Goal: Complete application form

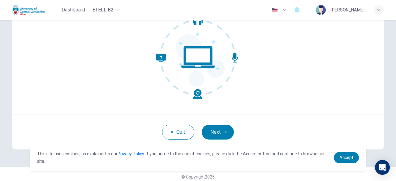
scroll to position [76, 0]
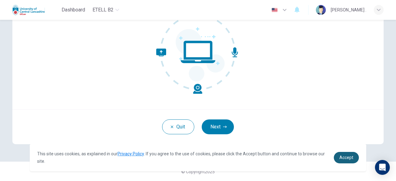
click at [341, 157] on span "Accept" at bounding box center [346, 157] width 14 height 5
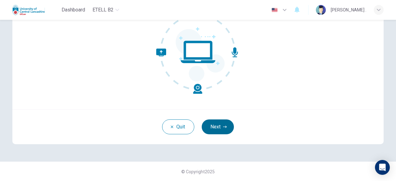
click at [222, 129] on button "Next" at bounding box center [218, 126] width 32 height 15
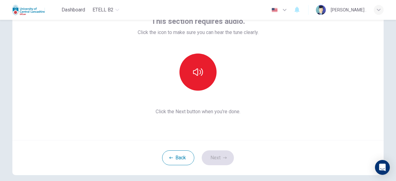
scroll to position [15, 0]
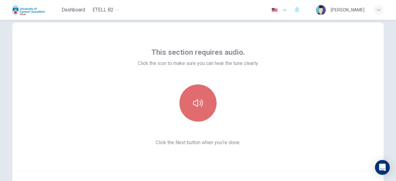
click at [198, 102] on icon "button" at bounding box center [198, 102] width 10 height 7
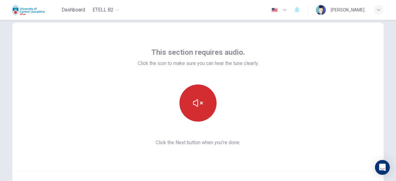
click at [195, 102] on icon "button" at bounding box center [198, 103] width 10 height 10
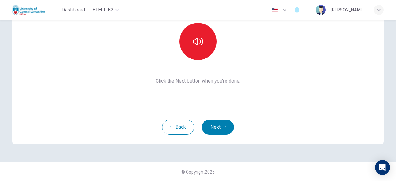
scroll to position [76, 0]
click at [216, 125] on button "Next" at bounding box center [218, 126] width 32 height 15
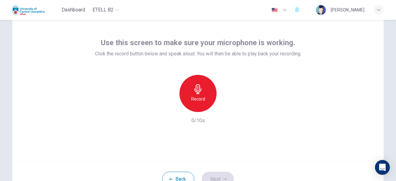
scroll to position [15, 0]
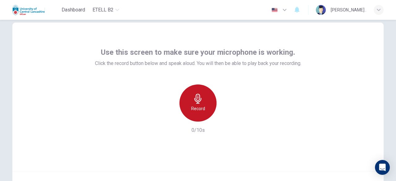
click at [197, 100] on icon "button" at bounding box center [198, 99] width 10 height 10
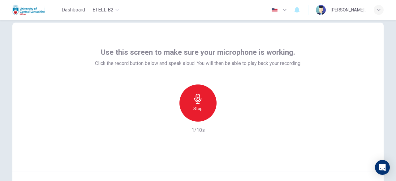
click at [197, 100] on icon "button" at bounding box center [198, 99] width 10 height 10
click at [169, 116] on icon "button" at bounding box center [170, 117] width 6 height 6
click at [197, 100] on icon "button" at bounding box center [197, 99] width 7 height 10
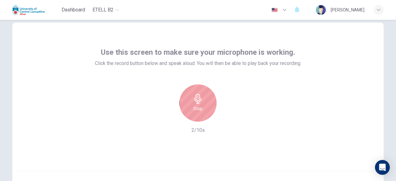
click at [198, 100] on icon "button" at bounding box center [197, 99] width 7 height 10
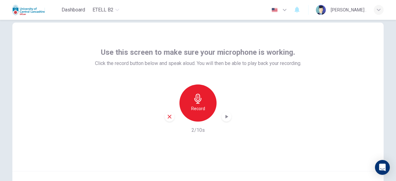
click at [224, 115] on icon "button" at bounding box center [226, 116] width 6 height 6
click at [169, 116] on icon "button" at bounding box center [170, 117] width 6 height 6
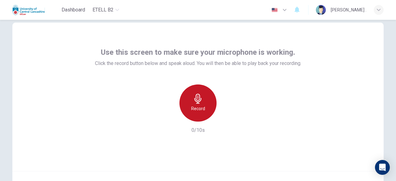
click at [197, 99] on icon "button" at bounding box center [198, 99] width 10 height 10
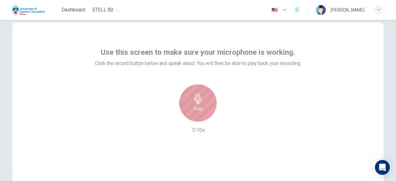
click at [194, 100] on icon "button" at bounding box center [198, 99] width 10 height 10
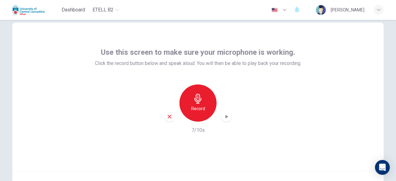
click at [225, 114] on icon "button" at bounding box center [226, 116] width 6 height 6
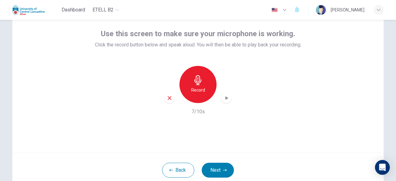
scroll to position [45, 0]
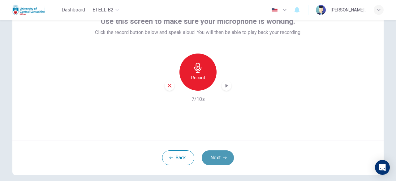
click at [217, 155] on button "Next" at bounding box center [218, 157] width 32 height 15
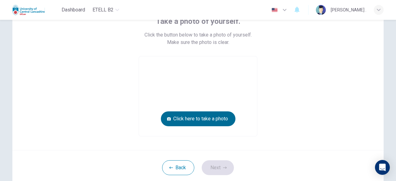
click at [202, 119] on button "Click here to take a photo" at bounding box center [198, 118] width 75 height 15
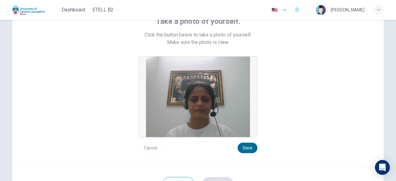
click at [249, 148] on button "Save" at bounding box center [247, 148] width 20 height 11
drag, startPoint x: 257, startPoint y: 128, endPoint x: 239, endPoint y: 127, distance: 18.6
click at [239, 127] on div "Take a photo of yourself. Click the button below to take a photo of yourself. M…" at bounding box center [197, 84] width 279 height 137
click at [238, 130] on img at bounding box center [198, 97] width 104 height 80
click at [244, 147] on button "Save" at bounding box center [247, 148] width 20 height 11
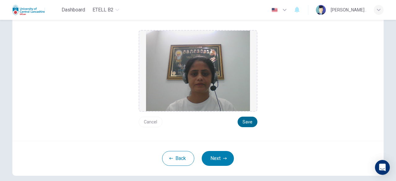
scroll to position [103, 0]
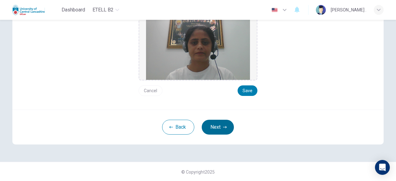
click at [225, 130] on button "Next" at bounding box center [218, 127] width 32 height 15
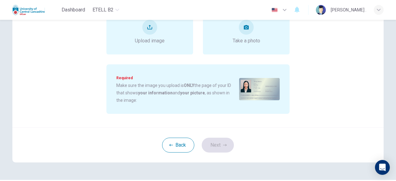
scroll to position [93, 0]
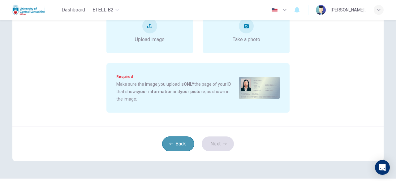
click at [180, 146] on button "Back" at bounding box center [178, 143] width 32 height 15
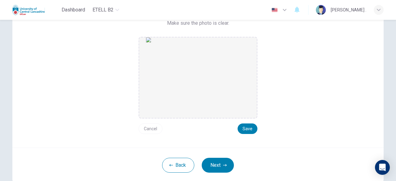
scroll to position [41, 0]
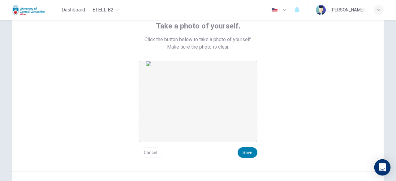
click at [380, 171] on icon "Open Intercom Messenger" at bounding box center [382, 167] width 8 height 8
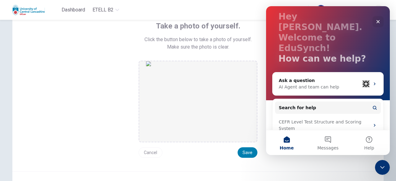
scroll to position [8, 0]
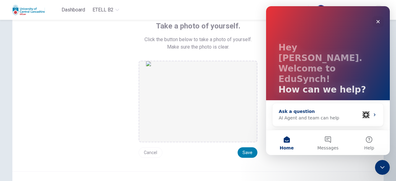
click at [306, 115] on div "AI Agent and team can help" at bounding box center [319, 118] width 81 height 6
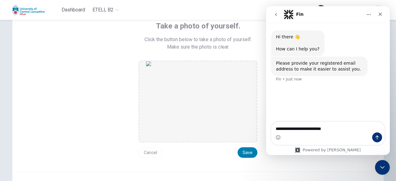
type textarea "**********"
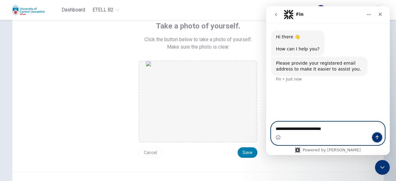
click at [378, 140] on icon "Send a message…" at bounding box center [376, 137] width 5 height 5
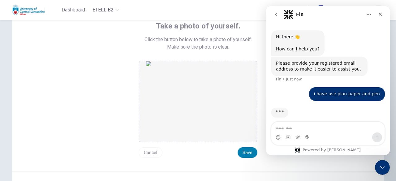
scroll to position [5, 0]
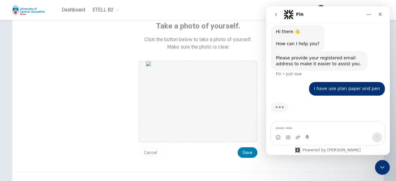
click at [305, 128] on textarea "Message…" at bounding box center [327, 127] width 113 height 11
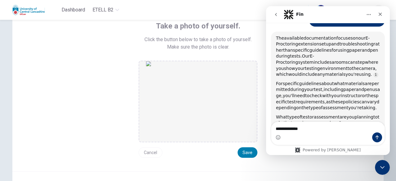
scroll to position [72, 0]
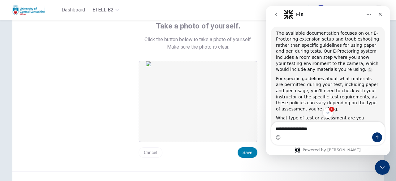
click at [300, 129] on textarea "**********" at bounding box center [327, 127] width 113 height 11
type textarea "**********"
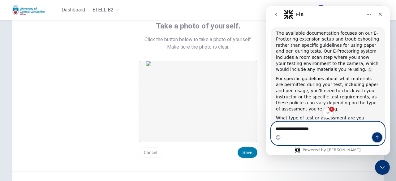
click at [377, 139] on icon "Send a message…" at bounding box center [376, 137] width 5 height 5
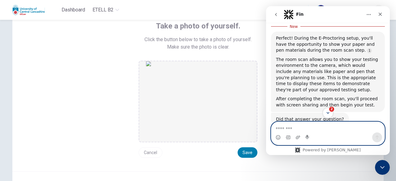
scroll to position [223, 0]
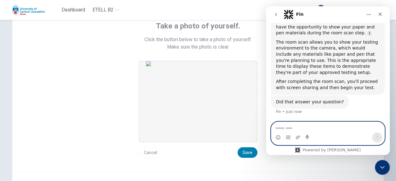
click at [301, 127] on textarea "Message…" at bounding box center [327, 127] width 113 height 11
type textarea "*********"
click at [377, 139] on icon "Send a message…" at bounding box center [376, 137] width 5 height 5
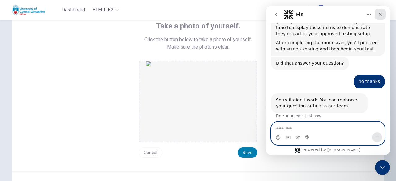
scroll to position [255, 0]
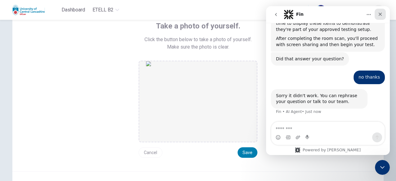
click at [381, 14] on icon "Close" at bounding box center [379, 14] width 5 height 5
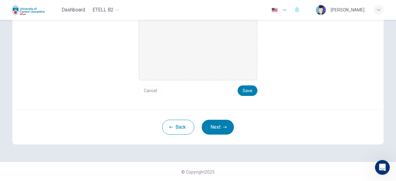
scroll to position [103, 0]
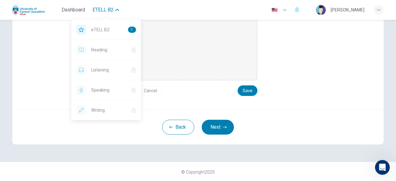
click at [117, 13] on button "eTELL B2" at bounding box center [106, 9] width 32 height 11
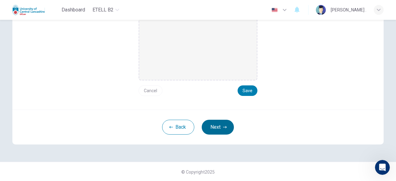
click at [219, 129] on button "Next" at bounding box center [218, 127] width 32 height 15
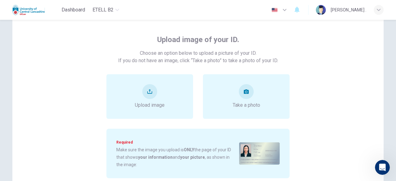
scroll to position [41, 0]
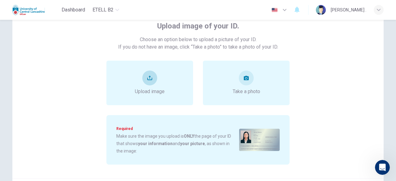
click at [147, 78] on icon "upload" at bounding box center [149, 78] width 5 height 4
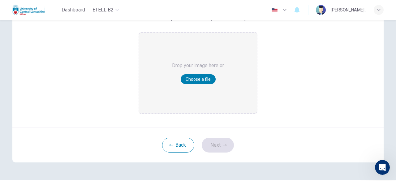
scroll to position [95, 0]
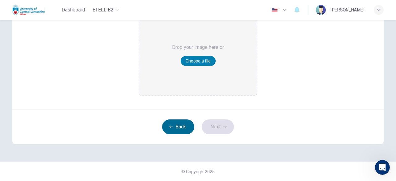
click at [176, 125] on button "Back" at bounding box center [178, 126] width 32 height 15
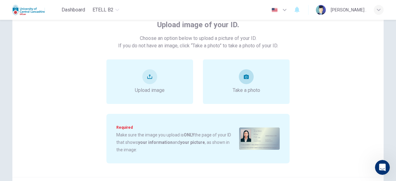
scroll to position [62, 0]
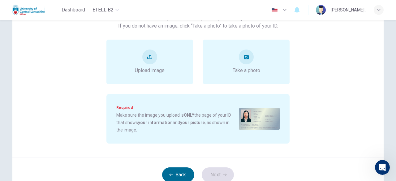
click at [185, 175] on button "Back" at bounding box center [178, 174] width 32 height 15
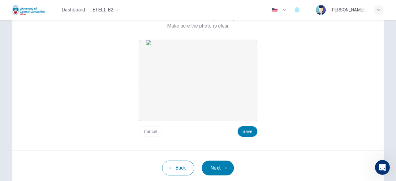
scroll to position [31, 0]
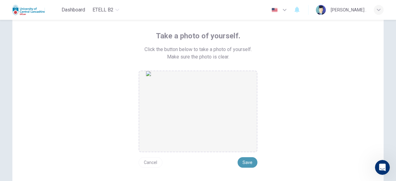
click at [251, 164] on button "Save" at bounding box center [247, 162] width 20 height 11
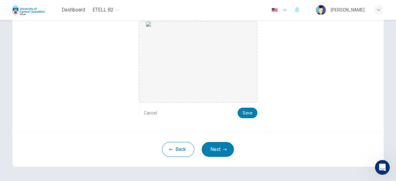
scroll to position [93, 0]
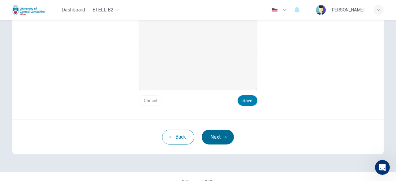
click at [223, 136] on icon "button" at bounding box center [225, 137] width 4 height 4
click at [221, 136] on div "Back Next" at bounding box center [197, 136] width 371 height 35
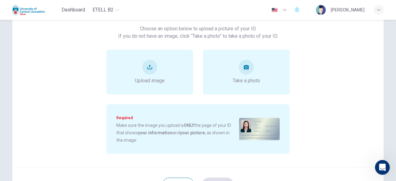
scroll to position [48, 0]
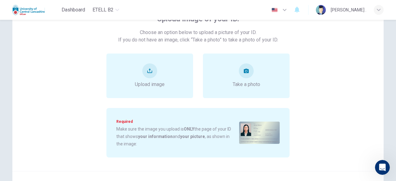
drag, startPoint x: 0, startPoint y: 3, endPoint x: 334, endPoint y: 69, distance: 340.9
click at [334, 69] on div "Upload image Take a photo" at bounding box center [197, 75] width 279 height 45
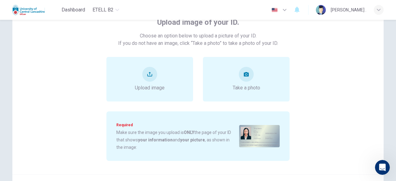
scroll to position [110, 0]
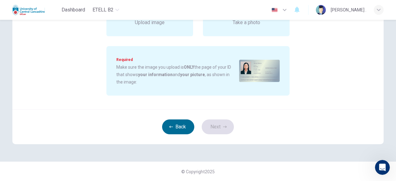
click at [175, 126] on button "Back" at bounding box center [178, 126] width 32 height 15
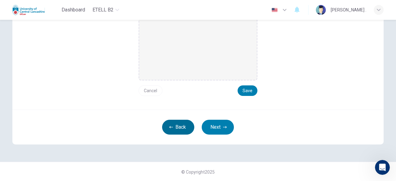
click at [174, 126] on button "Back" at bounding box center [178, 127] width 32 height 15
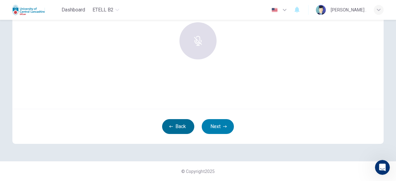
scroll to position [76, 0]
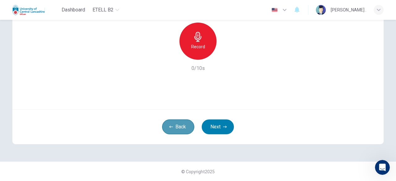
click at [174, 126] on button "Back" at bounding box center [178, 126] width 32 height 15
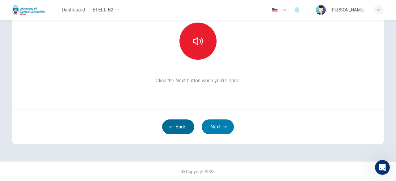
click at [174, 126] on button "Back" at bounding box center [178, 126] width 32 height 15
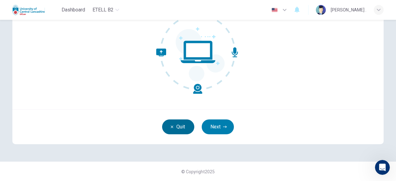
click at [171, 126] on icon "button" at bounding box center [172, 127] width 2 height 2
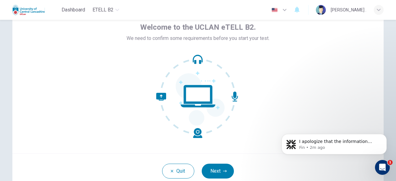
scroll to position [76, 0]
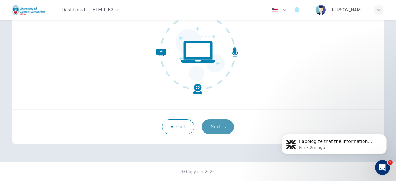
click at [218, 125] on button "Next" at bounding box center [218, 126] width 32 height 15
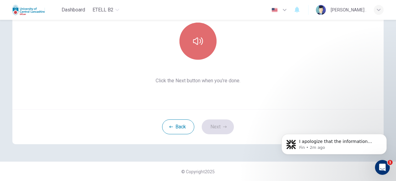
click at [193, 39] on icon "button" at bounding box center [198, 41] width 10 height 10
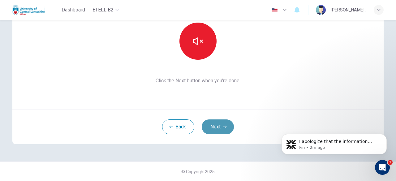
click at [214, 126] on button "Next" at bounding box center [218, 126] width 32 height 15
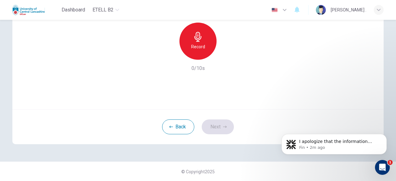
click at [255, 113] on div "Back Next" at bounding box center [197, 126] width 371 height 35
click at [197, 38] on icon "button" at bounding box center [198, 37] width 10 height 10
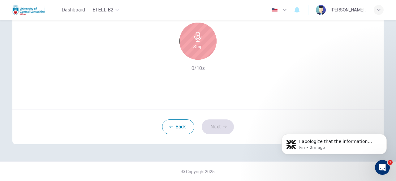
click at [197, 38] on icon "button" at bounding box center [198, 37] width 10 height 10
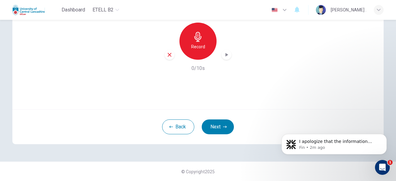
click at [225, 54] on icon "button" at bounding box center [226, 55] width 3 height 4
click at [225, 55] on icon "button" at bounding box center [226, 55] width 3 height 4
click at [167, 53] on icon "button" at bounding box center [170, 55] width 6 height 6
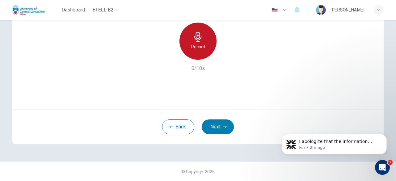
click at [196, 39] on icon "button" at bounding box center [197, 37] width 7 height 10
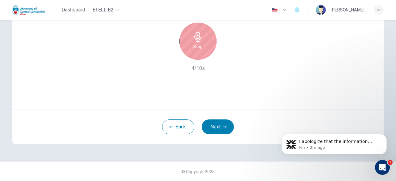
click at [198, 38] on icon "button" at bounding box center [198, 37] width 10 height 10
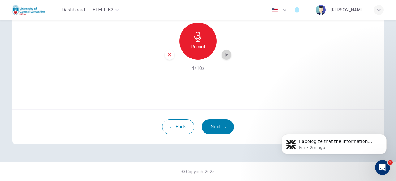
click at [225, 54] on icon "button" at bounding box center [226, 55] width 3 height 4
click at [168, 56] on icon "button" at bounding box center [170, 55] width 6 height 6
click at [223, 128] on icon "button" at bounding box center [225, 127] width 4 height 4
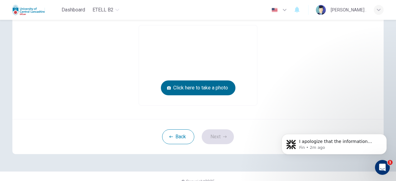
click at [211, 89] on button "Click here to take a photo" at bounding box center [198, 87] width 75 height 15
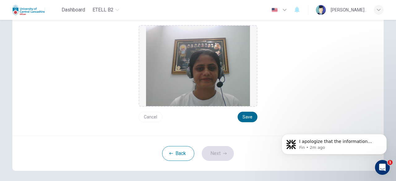
click at [250, 115] on button "Save" at bounding box center [247, 117] width 20 height 11
click at [223, 152] on icon "button" at bounding box center [225, 153] width 4 height 4
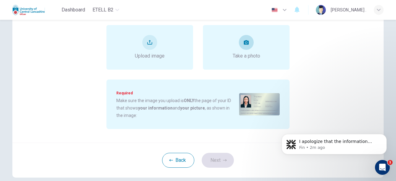
click at [245, 47] on button "take photo" at bounding box center [246, 42] width 15 height 15
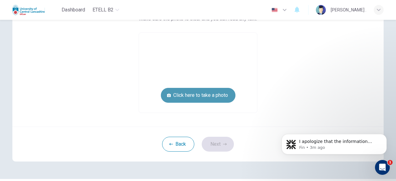
click at [216, 96] on button "Click here to take a photo" at bounding box center [198, 95] width 75 height 15
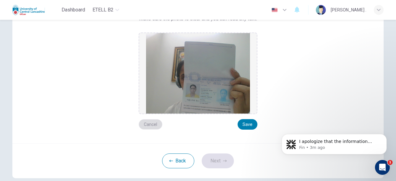
click at [149, 122] on button "Cancel" at bounding box center [150, 124] width 24 height 11
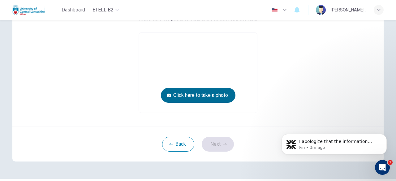
click at [202, 94] on button "Click here to take a photo" at bounding box center [198, 95] width 75 height 15
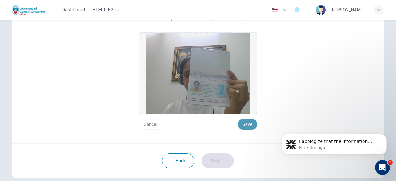
click at [241, 123] on button "Save" at bounding box center [247, 124] width 20 height 11
click at [192, 124] on div "Cancel Save" at bounding box center [197, 121] width 119 height 15
click at [248, 125] on button "Save" at bounding box center [247, 124] width 20 height 11
click at [245, 126] on button "Save" at bounding box center [247, 124] width 20 height 11
click at [223, 159] on icon "button" at bounding box center [225, 161] width 4 height 4
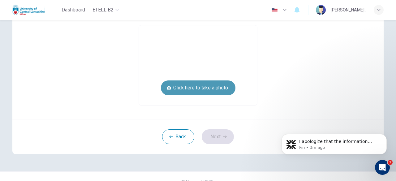
click at [201, 88] on button "Click here to take a photo" at bounding box center [198, 87] width 75 height 15
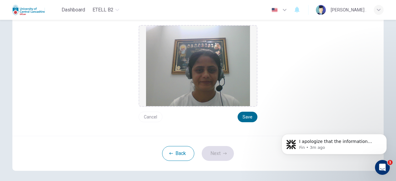
click at [247, 119] on button "Save" at bounding box center [247, 117] width 20 height 11
click at [221, 155] on button "Next" at bounding box center [218, 153] width 32 height 15
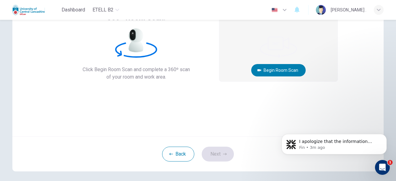
scroll to position [15, 0]
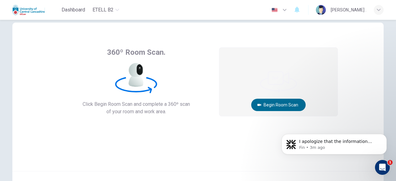
click at [281, 106] on button "Begin Room Scan" at bounding box center [278, 105] width 54 height 12
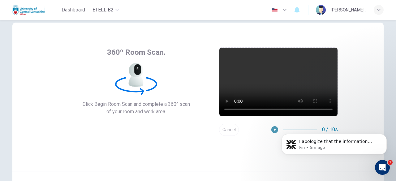
click at [274, 129] on icon "button" at bounding box center [275, 129] width 2 height 2
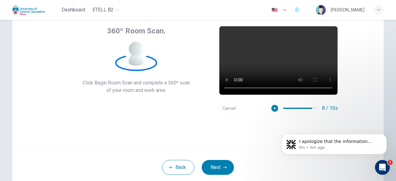
scroll to position [45, 0]
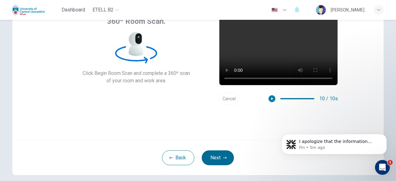
click at [220, 157] on button "Next" at bounding box center [218, 157] width 32 height 15
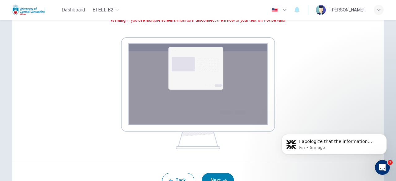
scroll to position [109, 0]
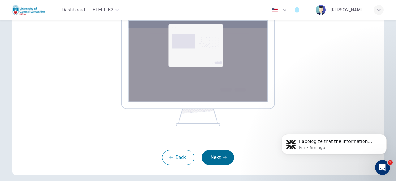
click at [218, 159] on button "Next" at bounding box center [218, 157] width 32 height 15
click at [215, 155] on button "Next" at bounding box center [218, 157] width 32 height 15
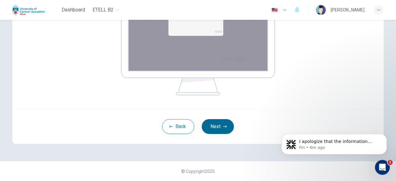
click at [221, 128] on button "Next" at bounding box center [218, 126] width 32 height 15
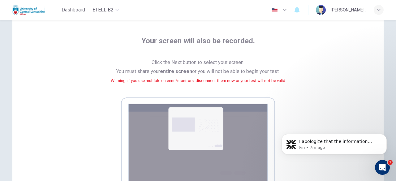
scroll to position [16, 0]
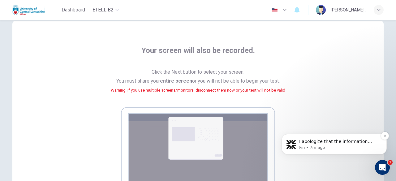
click at [324, 148] on p "Fin • 7m ago" at bounding box center [339, 148] width 80 height 6
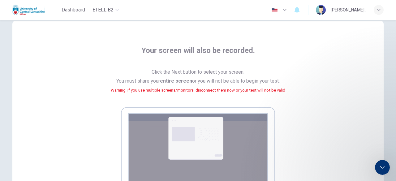
scroll to position [287, 0]
type textarea "**********"
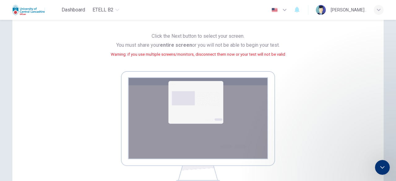
scroll to position [62, 0]
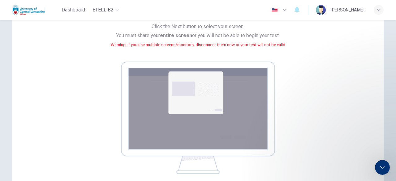
type textarea "**********"
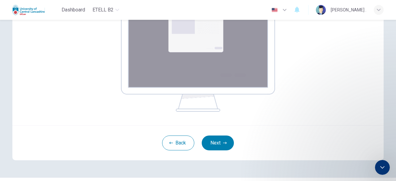
scroll to position [1, 0]
click at [216, 140] on button "Next" at bounding box center [218, 142] width 32 height 15
click at [223, 141] on icon "button" at bounding box center [225, 143] width 4 height 4
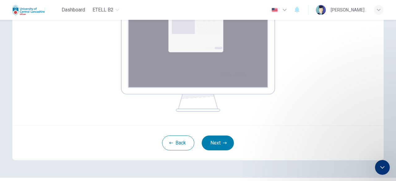
type textarea "**********"
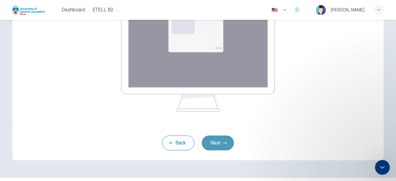
click at [212, 140] on button "Next" at bounding box center [218, 142] width 32 height 15
type textarea "**********"
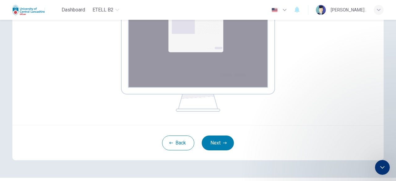
scroll to position [858, 0]
click at [226, 144] on button "Next" at bounding box center [218, 142] width 32 height 15
click at [226, 145] on button "Next" at bounding box center [218, 142] width 32 height 15
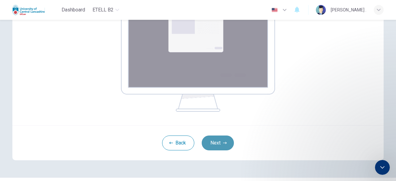
click at [223, 142] on icon "button" at bounding box center [225, 143] width 4 height 4
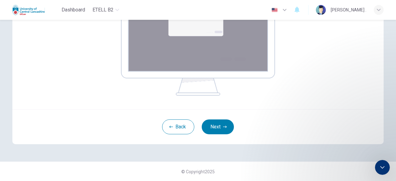
scroll to position [140, 0]
type textarea "**********"
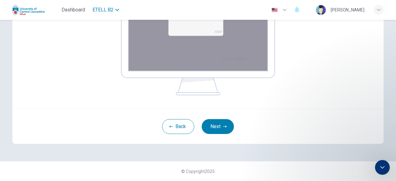
click at [113, 11] on span "eTELL B2" at bounding box center [102, 9] width 21 height 7
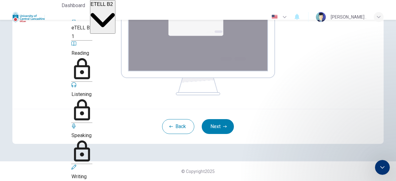
scroll to position [1112, 0]
click at [92, 33] on div "1" at bounding box center [81, 36] width 21 height 7
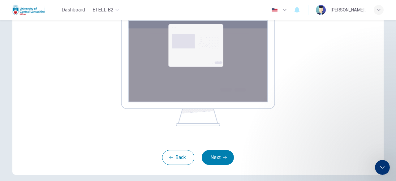
scroll to position [1182, 0]
click at [223, 156] on icon "button" at bounding box center [225, 157] width 4 height 4
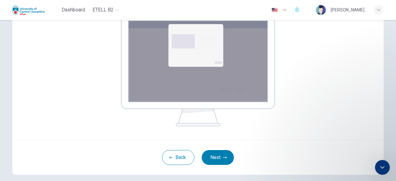
type textarea "**********"
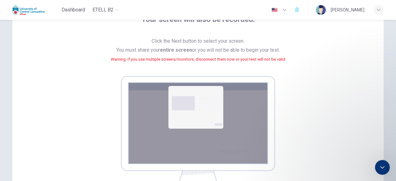
scroll to position [1564, 0]
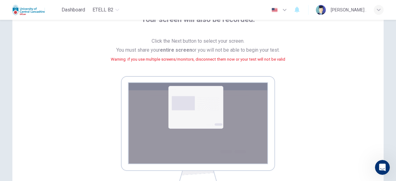
scroll to position [140, 0]
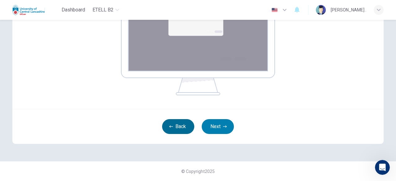
click at [179, 128] on button "Back" at bounding box center [178, 126] width 32 height 15
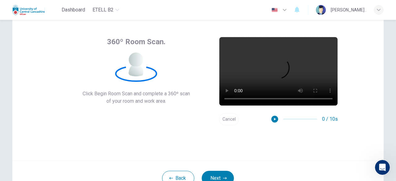
scroll to position [31, 0]
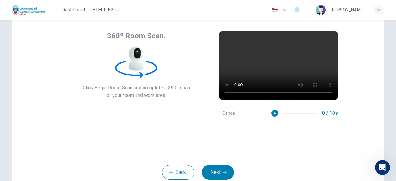
click at [135, 56] on icon at bounding box center [137, 53] width 6 height 10
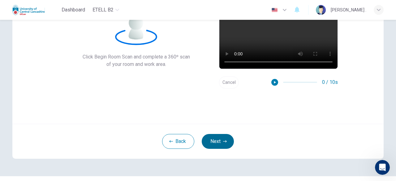
click at [223, 141] on icon "button" at bounding box center [225, 141] width 4 height 2
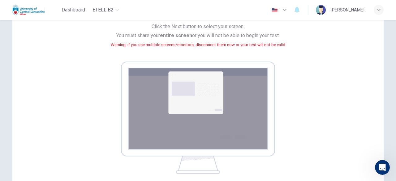
scroll to position [93, 0]
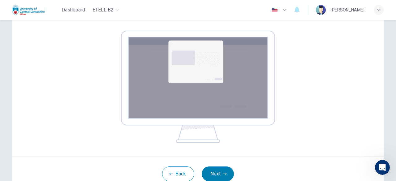
click at [288, 8] on icon "button" at bounding box center [284, 9] width 7 height 7
click at [337, 181] on div at bounding box center [198, 181] width 396 height 0
click at [375, 11] on div "button" at bounding box center [378, 10] width 10 height 10
click at [289, 181] on div at bounding box center [198, 181] width 396 height 0
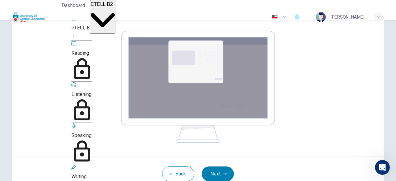
click at [111, 7] on span "eTELL B2" at bounding box center [102, 4] width 22 height 5
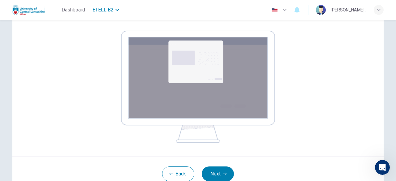
click at [111, 8] on span "eTELL B2" at bounding box center [102, 9] width 21 height 7
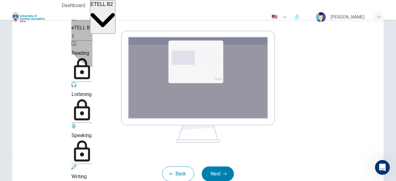
click at [92, 34] on div "eTELL B2 1" at bounding box center [81, 27] width 21 height 25
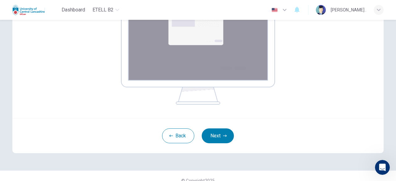
scroll to position [140, 0]
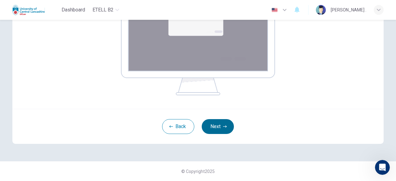
click at [224, 129] on button "Next" at bounding box center [218, 126] width 32 height 15
click at [213, 130] on button "Next" at bounding box center [218, 126] width 32 height 15
click at [376, 164] on div "Open Intercom Messenger" at bounding box center [381, 166] width 20 height 20
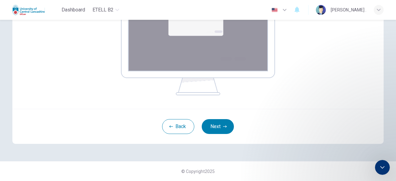
scroll to position [1558, 0]
type textarea "**********"
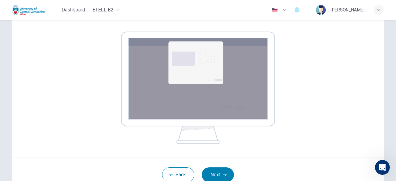
scroll to position [78, 0]
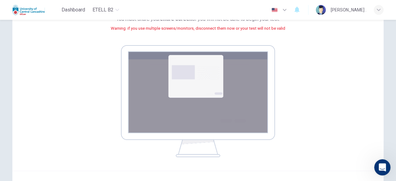
click at [380, 162] on icon "Open Intercom Messenger" at bounding box center [381, 166] width 10 height 10
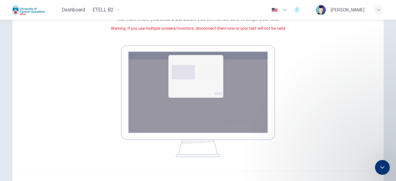
scroll to position [1671, 0]
drag, startPoint x: 384, startPoint y: 186, endPoint x: 115, endPoint y: 185, distance: 269.3
click at [381, 10] on div "button" at bounding box center [378, 10] width 10 height 10
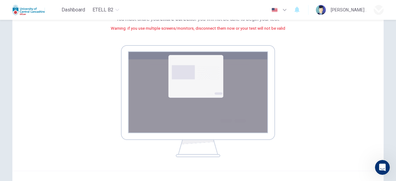
click at [314, 181] on div at bounding box center [198, 181] width 396 height 0
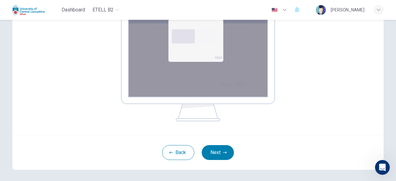
scroll to position [124, 0]
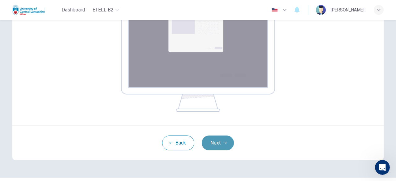
click at [218, 146] on button "Next" at bounding box center [218, 142] width 32 height 15
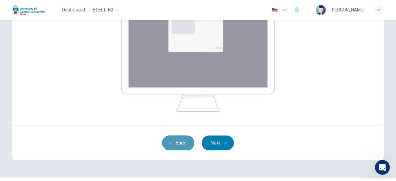
click at [178, 145] on button "Back" at bounding box center [178, 142] width 32 height 15
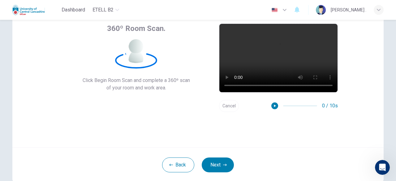
scroll to position [76, 0]
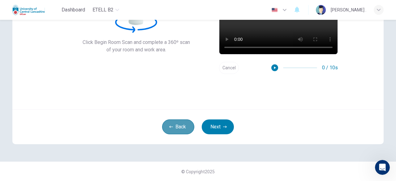
click at [182, 125] on button "Back" at bounding box center [178, 126] width 32 height 15
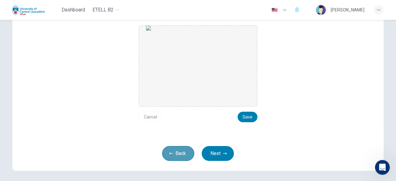
click at [181, 155] on button "Back" at bounding box center [178, 153] width 32 height 15
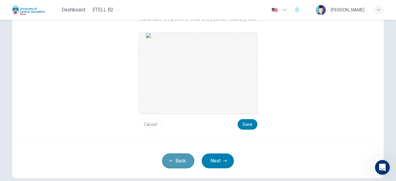
click at [181, 161] on button "Back" at bounding box center [178, 160] width 32 height 15
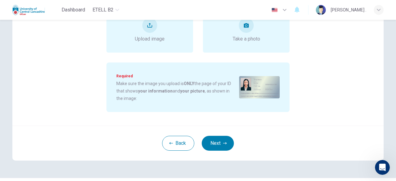
scroll to position [107, 0]
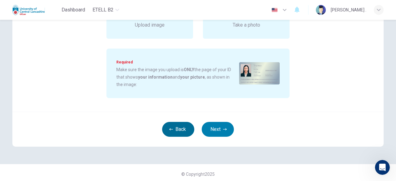
click at [184, 133] on button "Back" at bounding box center [178, 129] width 32 height 15
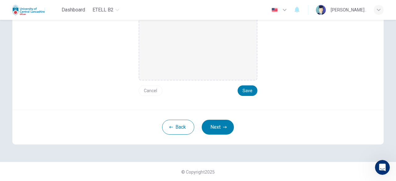
scroll to position [103, 0]
click at [216, 122] on button "Next" at bounding box center [218, 127] width 32 height 15
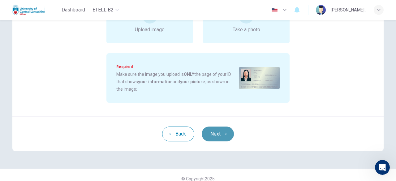
click at [217, 133] on button "Next" at bounding box center [218, 133] width 32 height 15
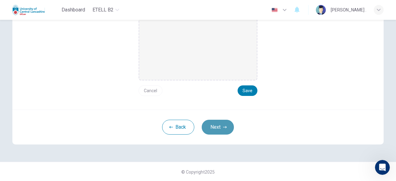
click at [214, 127] on button "Next" at bounding box center [218, 127] width 32 height 15
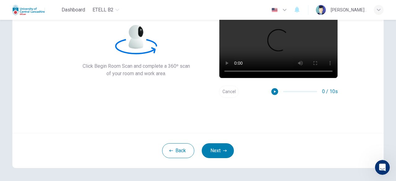
scroll to position [76, 0]
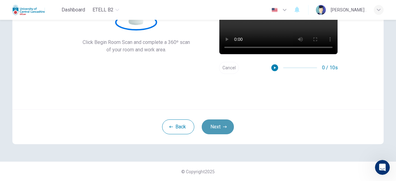
click at [221, 122] on button "Next" at bounding box center [218, 126] width 32 height 15
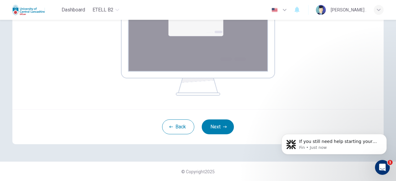
scroll to position [140, 0]
click at [222, 130] on button "Next" at bounding box center [218, 126] width 32 height 15
click at [381, 163] on icon "Open Intercom Messenger" at bounding box center [381, 166] width 10 height 10
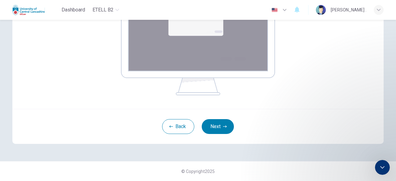
scroll to position [1776, 0]
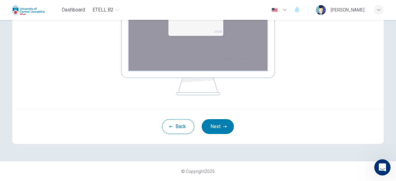
click at [383, 164] on icon "Open Intercom Messenger" at bounding box center [381, 166] width 10 height 10
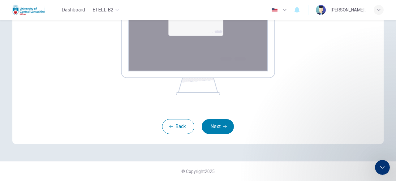
scroll to position [1765, 0]
